Goal: Task Accomplishment & Management: Complete application form

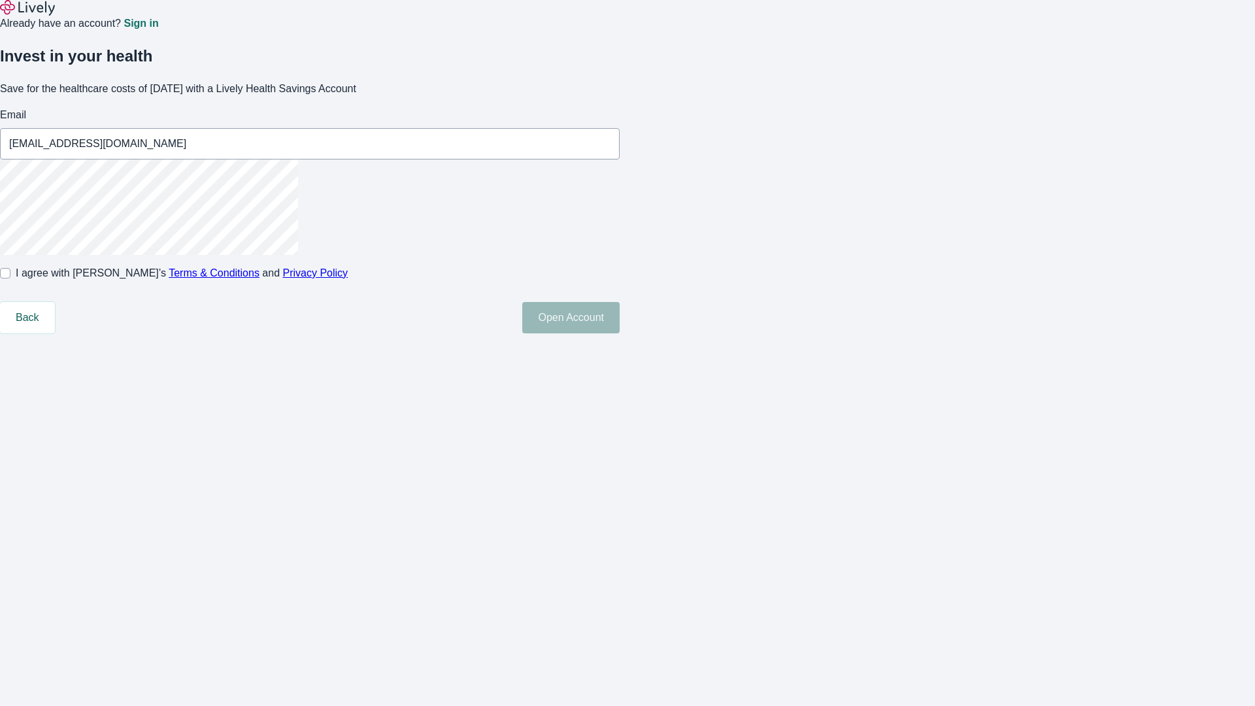
click at [10, 278] on input "I agree with Lively’s Terms & Conditions and Privacy Policy" at bounding box center [5, 273] width 10 height 10
checkbox input "true"
click at [620, 333] on button "Open Account" at bounding box center [570, 317] width 97 height 31
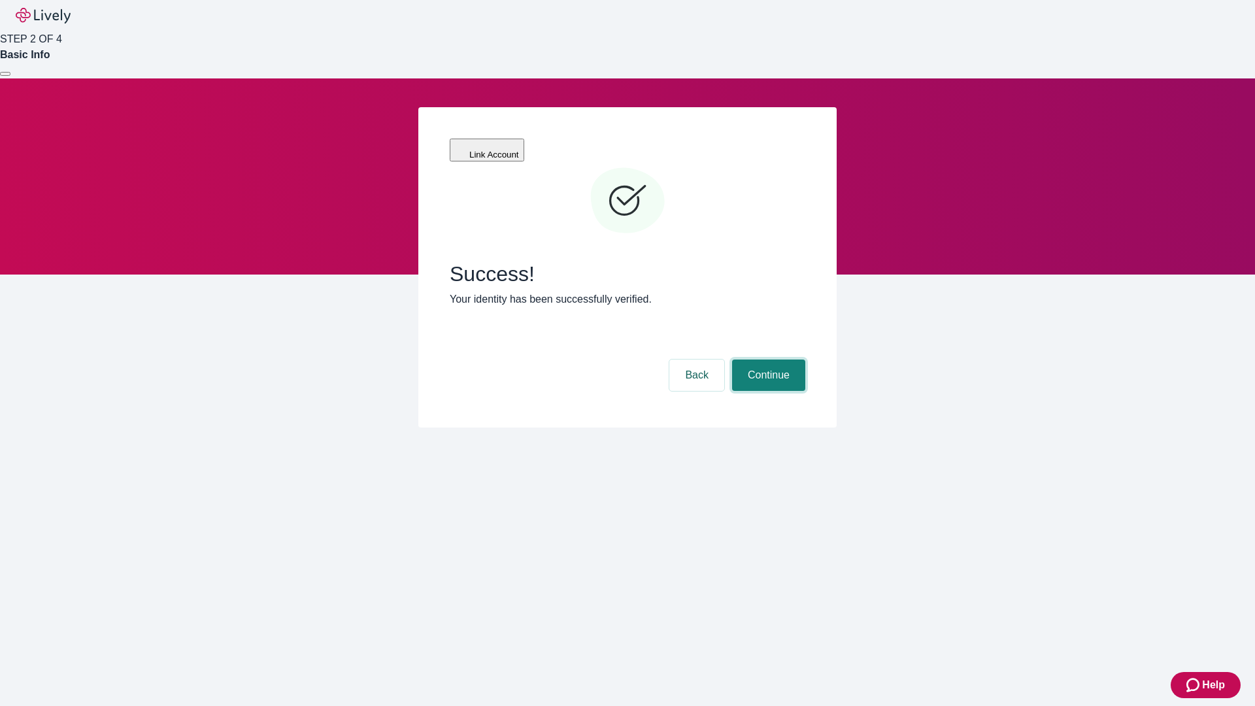
click at [767, 359] on button "Continue" at bounding box center [768, 374] width 73 height 31
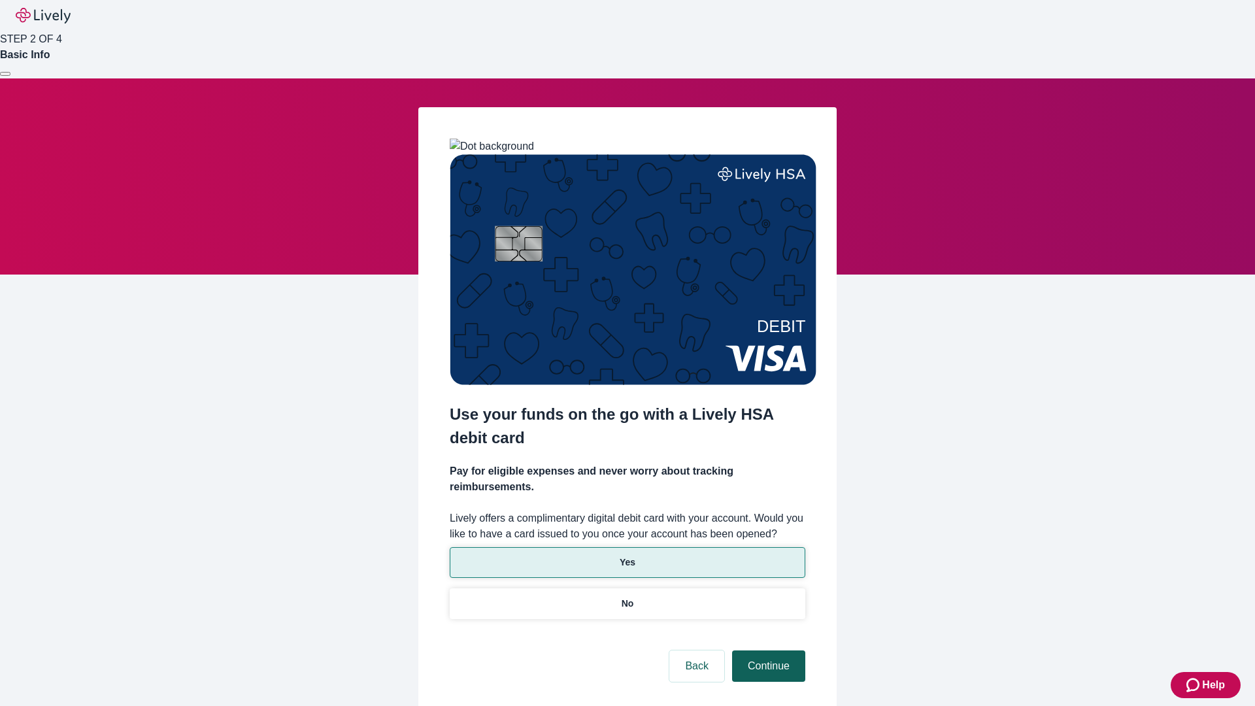
click at [627, 556] on p "Yes" at bounding box center [628, 563] width 16 height 14
click at [767, 650] on button "Continue" at bounding box center [768, 665] width 73 height 31
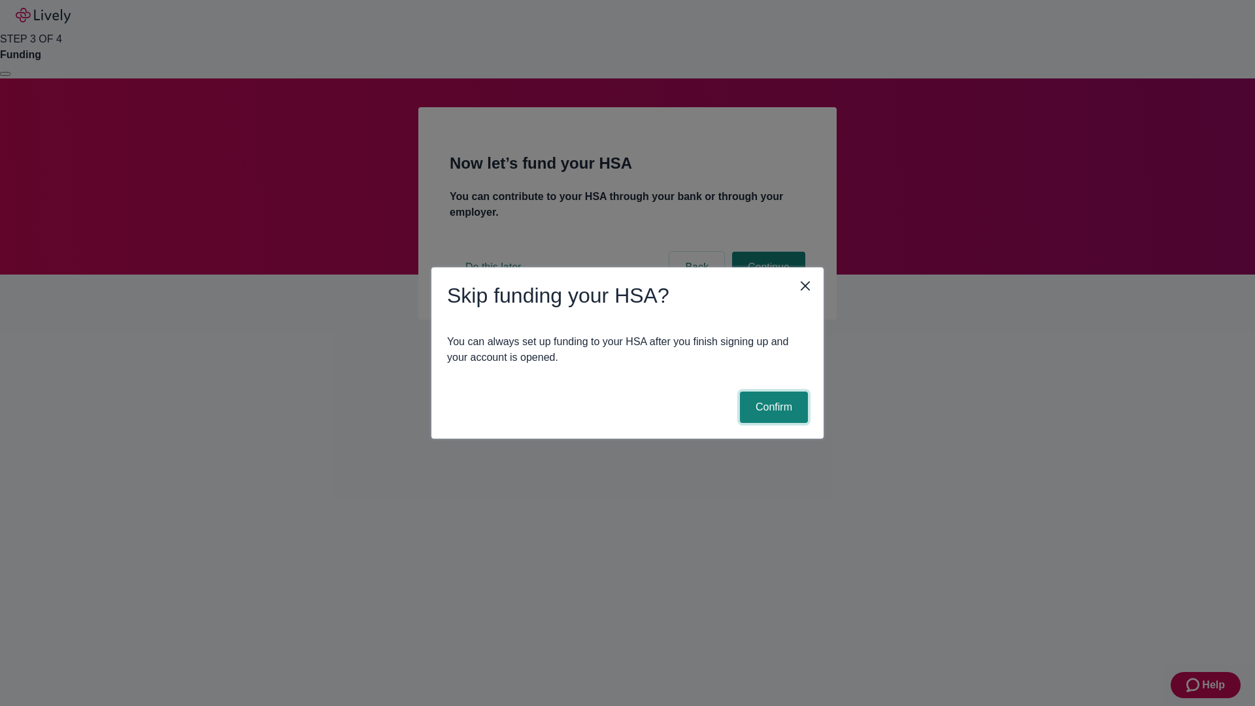
click at [772, 407] on button "Confirm" at bounding box center [774, 407] width 68 height 31
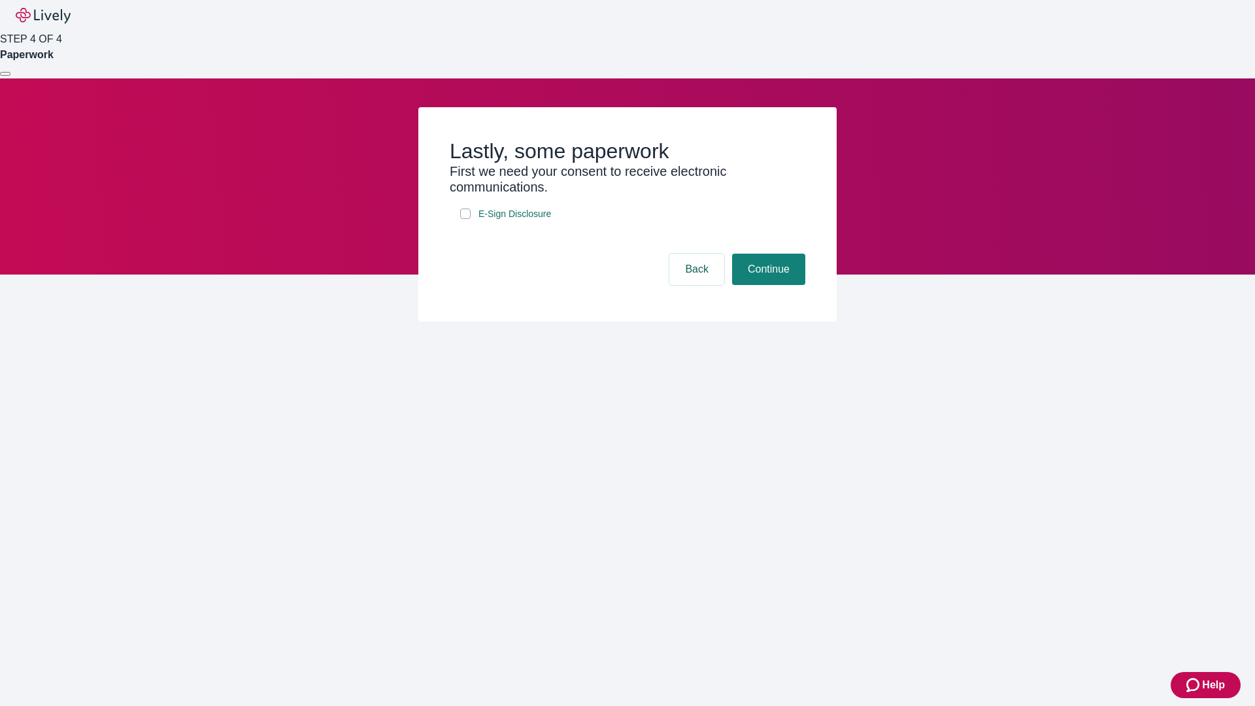
click at [465, 219] on input "E-Sign Disclosure" at bounding box center [465, 214] width 10 height 10
checkbox input "true"
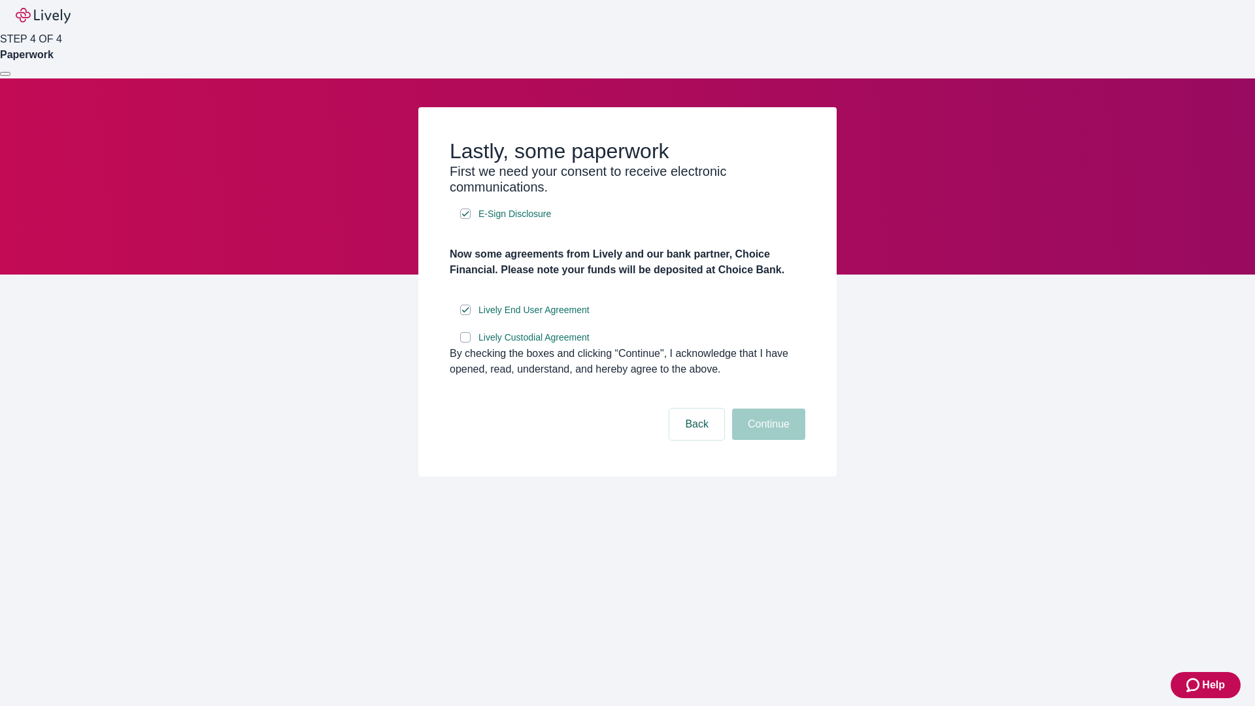
click at [465, 342] on input "Lively Custodial Agreement" at bounding box center [465, 337] width 10 height 10
checkbox input "true"
click at [767, 440] on button "Continue" at bounding box center [768, 424] width 73 height 31
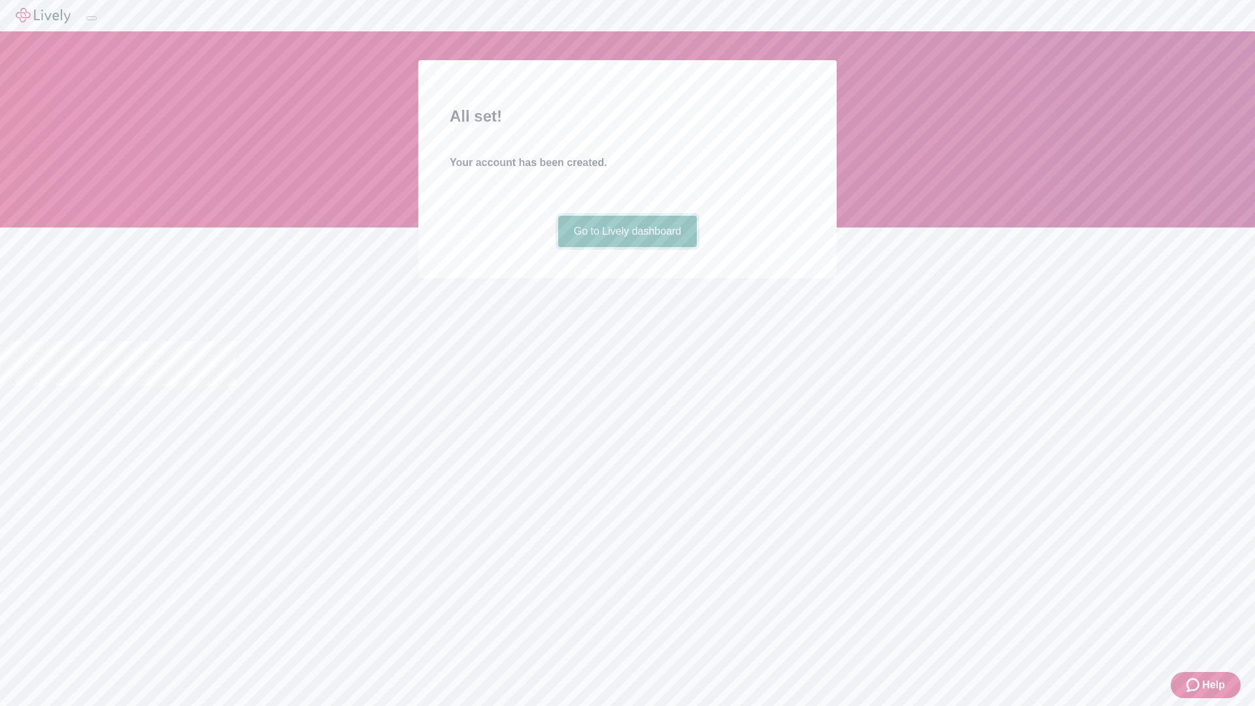
click at [627, 247] on link "Go to Lively dashboard" at bounding box center [627, 231] width 139 height 31
